Goal: Transaction & Acquisition: Purchase product/service

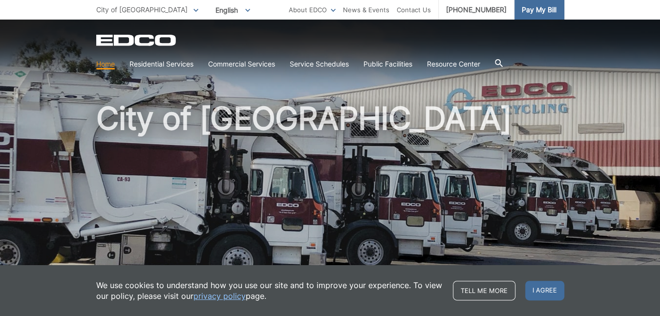
click at [542, 7] on span "Pay My Bill" at bounding box center [539, 9] width 35 height 11
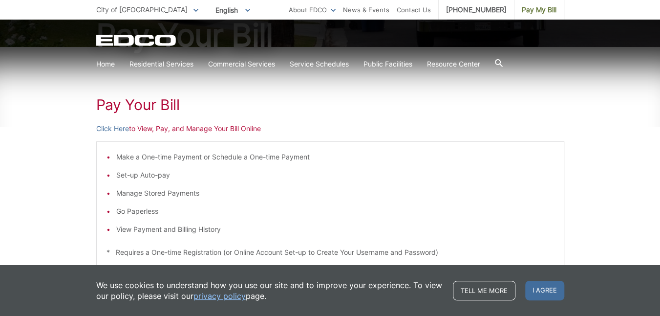
scroll to position [147, 0]
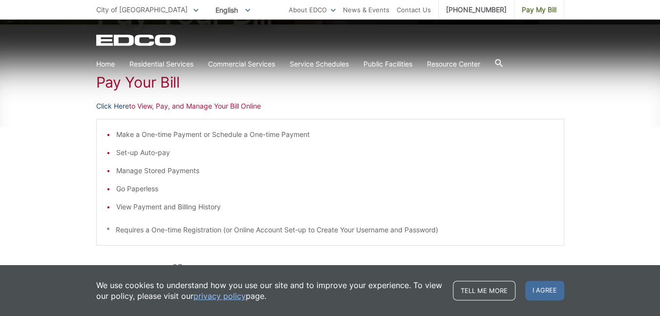
click at [122, 103] on link "Click Here" at bounding box center [112, 106] width 33 height 11
